Goal: Book appointment/travel/reservation

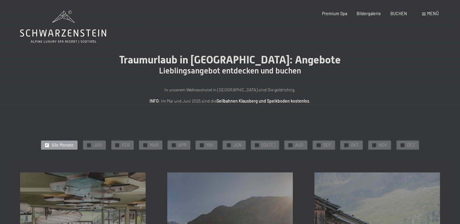
click at [379, 145] on span "NOV" at bounding box center [383, 145] width 8 height 6
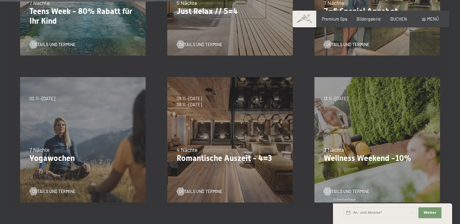
scroll to position [243, 0]
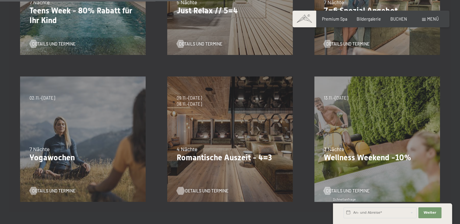
click at [200, 192] on span "Details und Termine" at bounding box center [206, 191] width 43 height 6
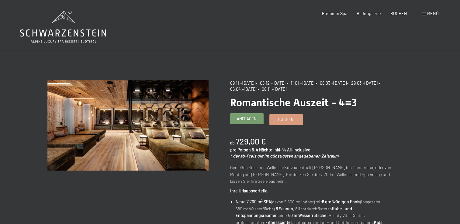
click at [236, 122] on link "Anfragen" at bounding box center [246, 119] width 33 height 10
click at [239, 119] on span "Anfragen" at bounding box center [247, 118] width 20 height 5
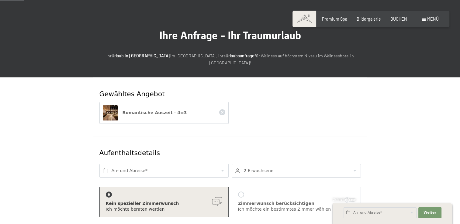
scroll to position [36, 0]
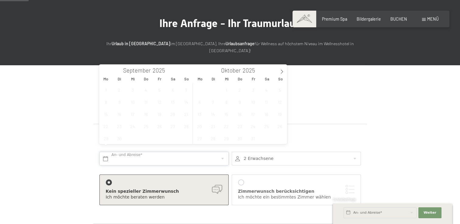
click at [222, 152] on input "text" at bounding box center [163, 159] width 129 height 14
click at [282, 71] on icon at bounding box center [282, 72] width 4 height 4
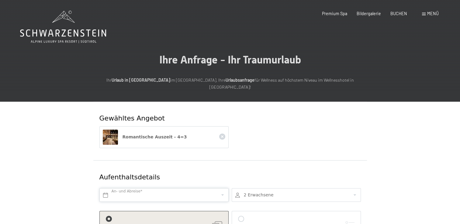
click at [221, 188] on input "text" at bounding box center [163, 195] width 129 height 14
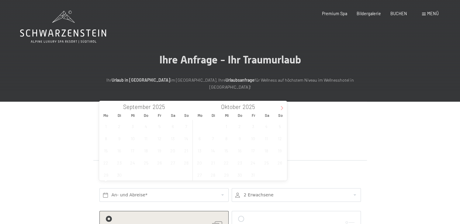
click at [280, 110] on icon at bounding box center [282, 108] width 4 height 4
click at [280, 138] on span "9" at bounding box center [280, 139] width 12 height 12
type input "So. 09.11.2025"
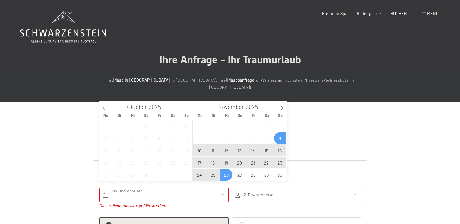
click at [356, 189] on div at bounding box center [296, 195] width 129 height 14
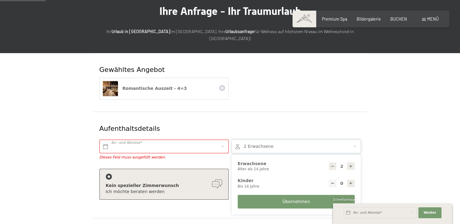
scroll to position [61, 0]
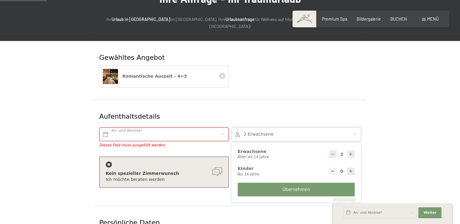
click at [223, 128] on input "text" at bounding box center [163, 135] width 129 height 14
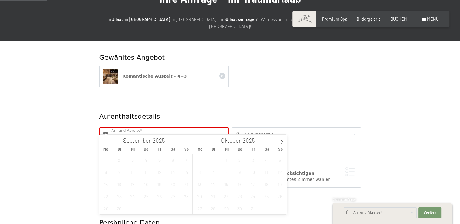
click at [382, 128] on form "Gewähltes Angebot Romantische Auszeit - 4=3 Aufenthaltsdetails An- und Abreise*…" at bounding box center [229, 222] width 365 height 363
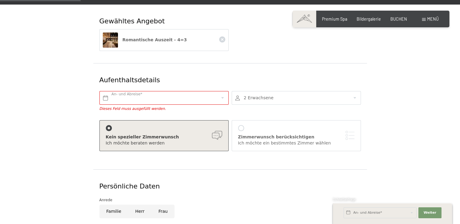
scroll to position [109, 0]
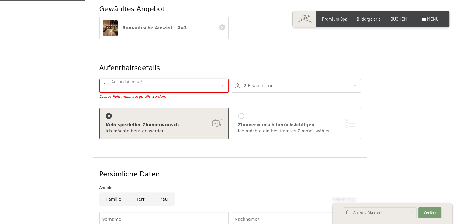
click at [222, 79] on input "text" at bounding box center [163, 86] width 129 height 14
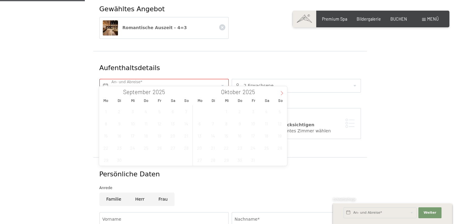
click at [281, 95] on icon at bounding box center [282, 93] width 4 height 4
click at [279, 126] on span "9" at bounding box center [280, 124] width 12 height 12
type input "So. 09.11.2025"
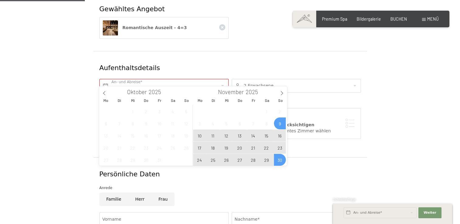
click at [423, 116] on div "Gewähltes Angebot Romantische Auszeit - 4=3 Aufenthaltsdetails An- und Abreise*…" at bounding box center [229, 173] width 405 height 363
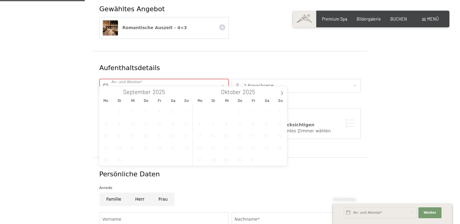
click at [105, 79] on input "text" at bounding box center [163, 86] width 129 height 14
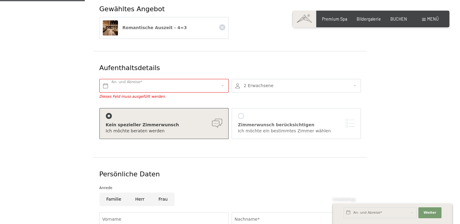
click at [415, 153] on div "Gewähltes Angebot Romantische Auszeit - 4=3 Aufenthaltsdetails An- und Abreise*…" at bounding box center [229, 173] width 405 height 363
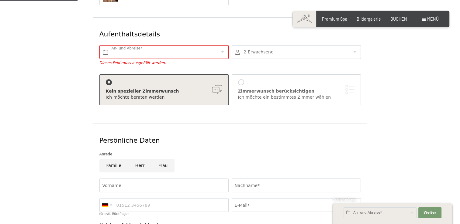
scroll to position [61, 0]
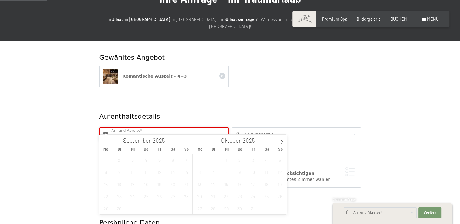
click at [222, 128] on input "text" at bounding box center [163, 135] width 129 height 14
click at [279, 144] on span at bounding box center [282, 140] width 10 height 10
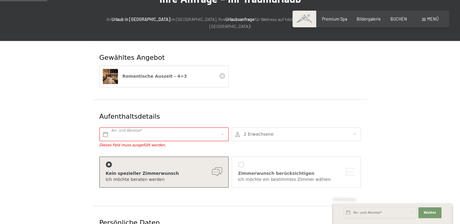
click at [114, 72] on img at bounding box center [110, 76] width 15 height 15
click at [122, 128] on input "text" at bounding box center [163, 135] width 129 height 14
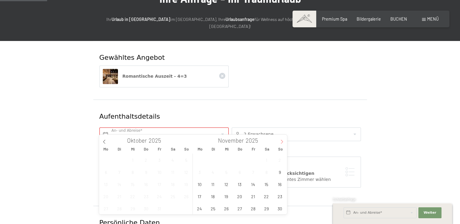
click at [279, 141] on span at bounding box center [282, 140] width 10 height 10
click at [186, 174] on span "9" at bounding box center [186, 172] width 12 height 12
type input "So. 09.11.2025"
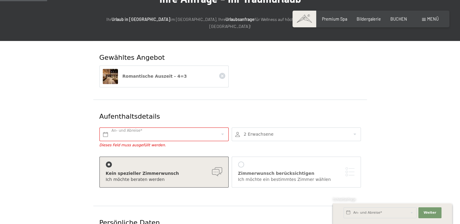
click at [54, 163] on form "Gewähltes Angebot Romantische Auszeit - 4=3 Aufenthaltsdetails An- und Abreise*…" at bounding box center [229, 222] width 365 height 363
